Goal: Transaction & Acquisition: Purchase product/service

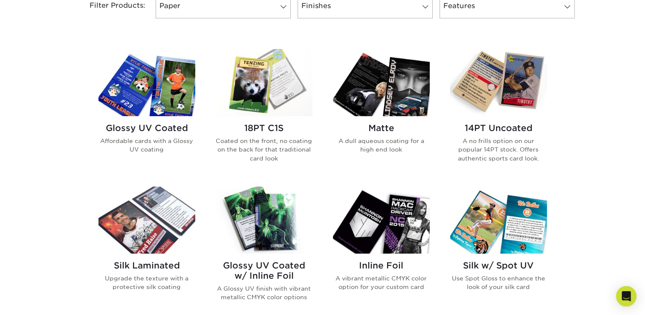
scroll to position [383, 0]
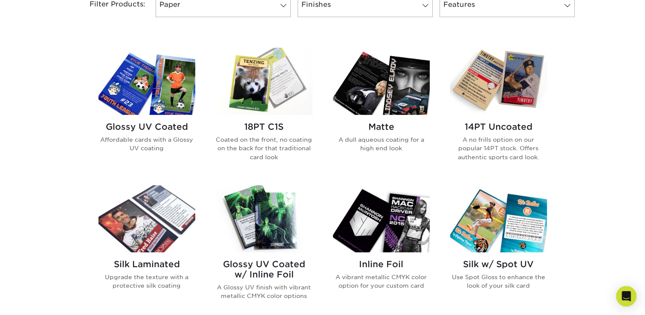
click at [154, 110] on img at bounding box center [147, 81] width 97 height 67
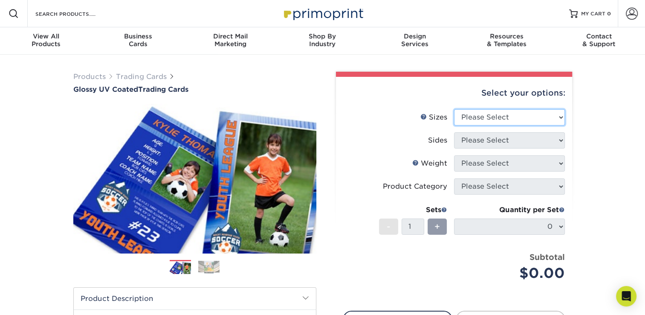
click at [505, 110] on select "Please Select 2.5" x 3.5"" at bounding box center [509, 117] width 111 height 16
select select "2.50x3.50"
click at [454, 109] on select "Please Select 2.5" x 3.5"" at bounding box center [509, 117] width 111 height 16
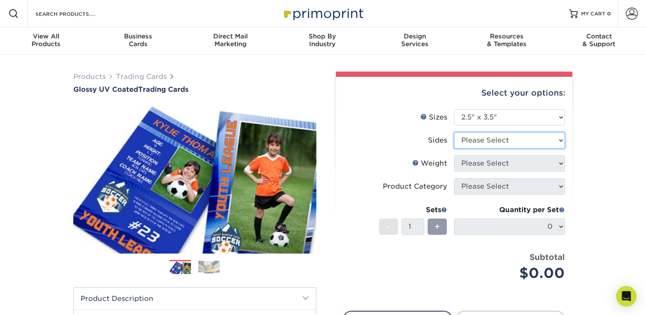
click at [469, 141] on select "Please Select Print Both Sides Print Front Only" at bounding box center [509, 140] width 111 height 16
select select "13abbda7-1d64-4f25-8bb2-c179b224825d"
click at [454, 132] on select "Please Select Print Both Sides Print Front Only" at bounding box center [509, 140] width 111 height 16
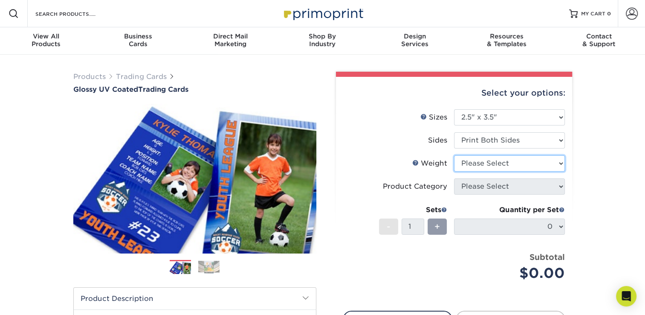
drag, startPoint x: 474, startPoint y: 161, endPoint x: 455, endPoint y: 163, distance: 18.9
drag, startPoint x: 455, startPoint y: 163, endPoint x: 429, endPoint y: 148, distance: 31.2
click at [429, 148] on label "Sides" at bounding box center [398, 140] width 111 height 16
click at [478, 161] on select "Please Select 16PT 14PT 18PT C1S" at bounding box center [509, 163] width 111 height 16
select select "14PT"
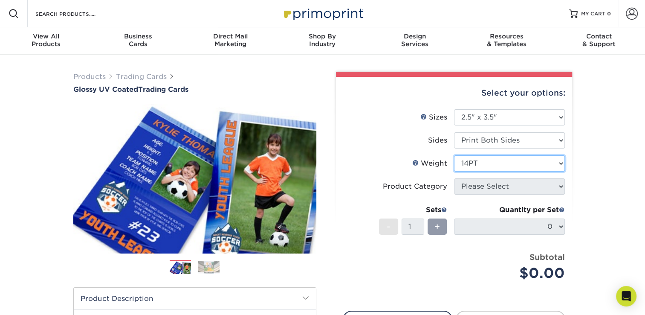
click at [454, 155] on select "Please Select 16PT 14PT 18PT C1S" at bounding box center [509, 163] width 111 height 16
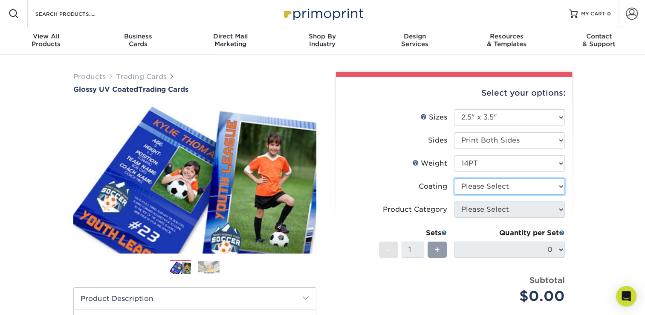
click at [470, 183] on select at bounding box center [509, 186] width 111 height 16
click at [454, 178] on select at bounding box center [509, 186] width 111 height 16
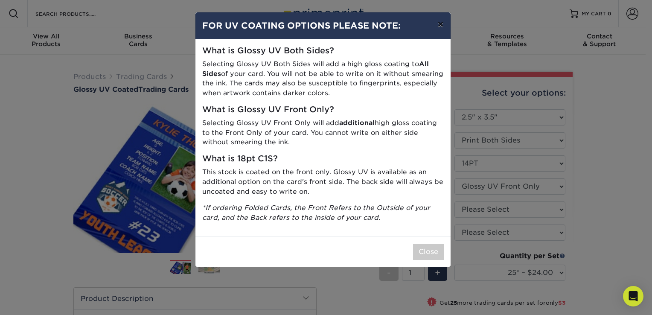
click at [441, 25] on button "×" at bounding box center [440, 24] width 20 height 24
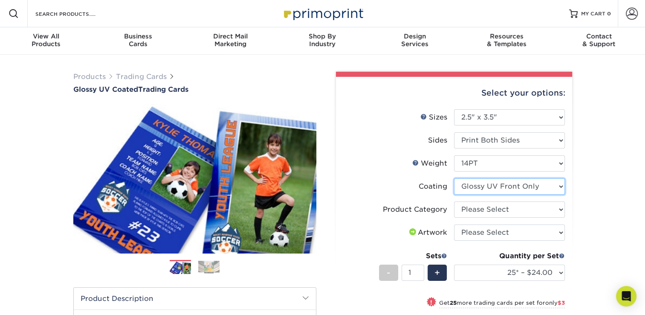
click at [468, 187] on select at bounding box center [509, 186] width 111 height 16
click at [468, 186] on select at bounding box center [509, 186] width 111 height 16
drag, startPoint x: 470, startPoint y: 180, endPoint x: 458, endPoint y: 193, distance: 17.6
click at [458, 193] on select at bounding box center [509, 186] width 111 height 16
select select "ae367451-b2b8-45df-a344-0f05b6a12993"
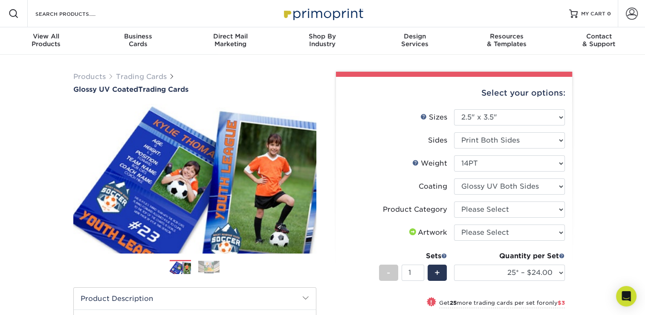
click at [454, 178] on select at bounding box center [509, 186] width 111 height 16
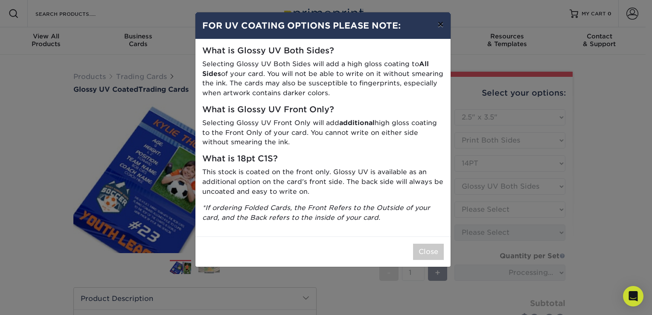
click at [445, 21] on button "×" at bounding box center [440, 24] width 20 height 24
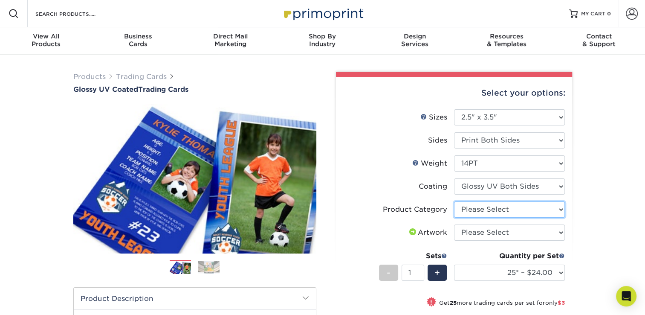
click at [470, 207] on select "Please Select Trading Cards" at bounding box center [509, 209] width 111 height 16
select select "c2f9bce9-36c2-409d-b101-c29d9d031e18"
click at [454, 201] on select "Please Select Trading Cards" at bounding box center [509, 209] width 111 height 16
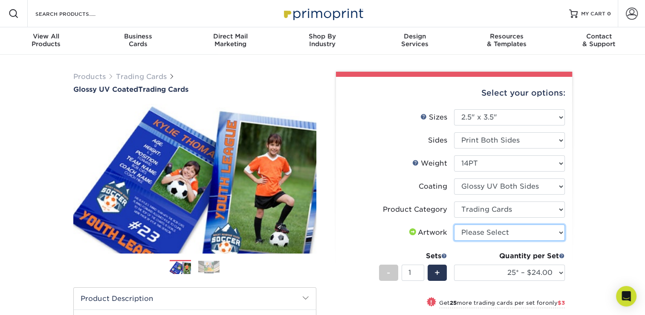
click at [464, 227] on select "Please Select I will upload files I need a design - $100" at bounding box center [509, 232] width 111 height 16
select select "upload"
click at [454, 224] on select "Please Select I will upload files I need a design - $100" at bounding box center [509, 232] width 111 height 16
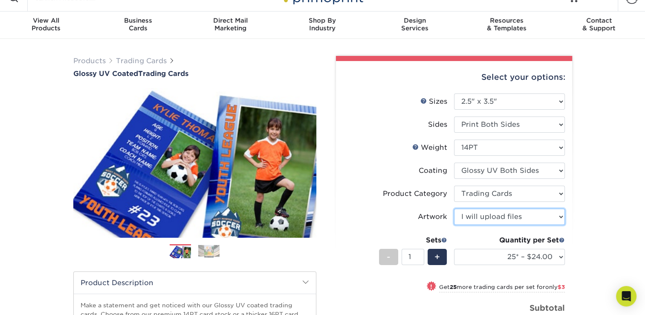
scroll to position [33, 0]
